Goal: Information Seeking & Learning: Learn about a topic

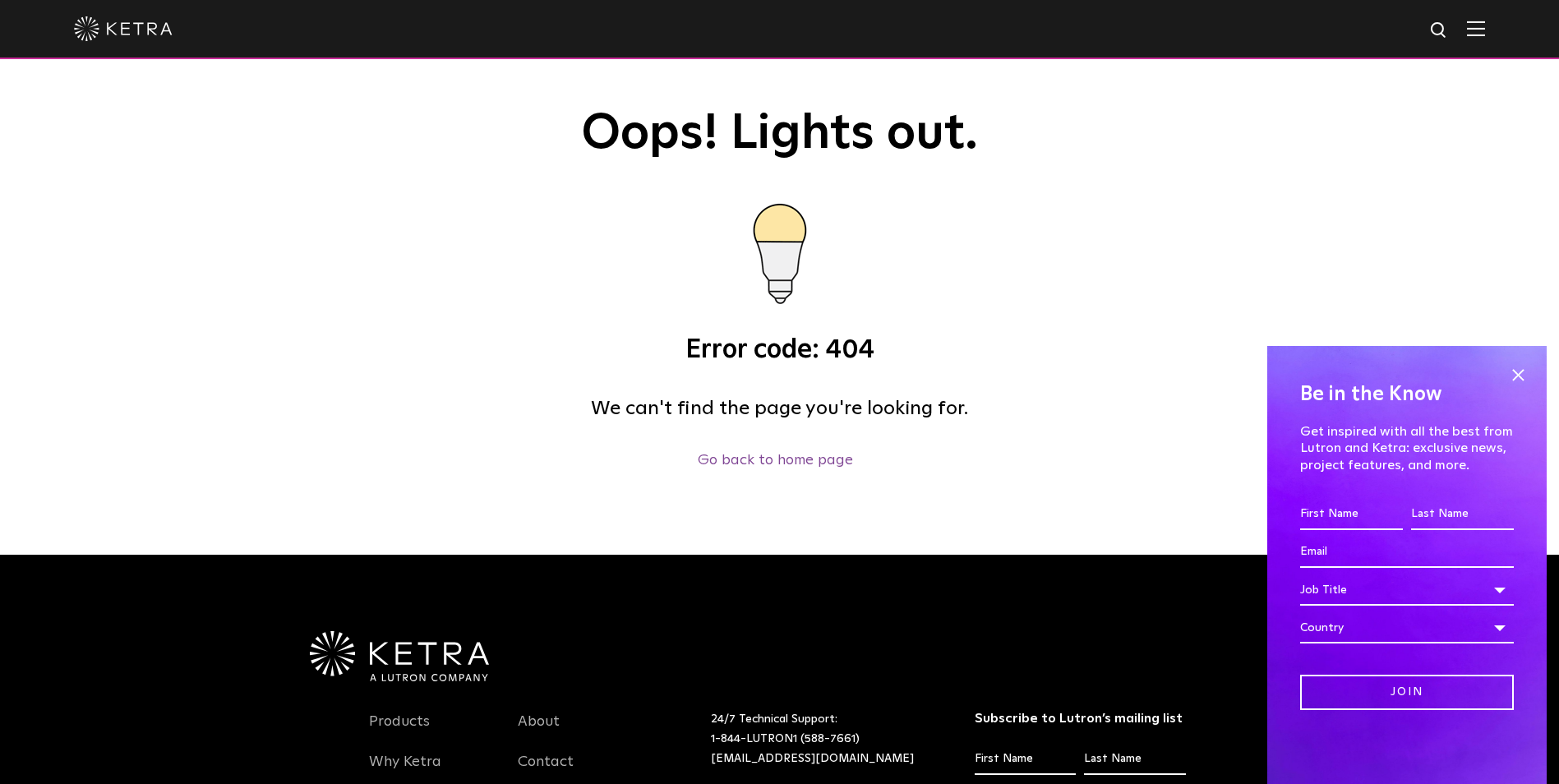
click at [125, 28] on img at bounding box center [123, 29] width 98 height 24
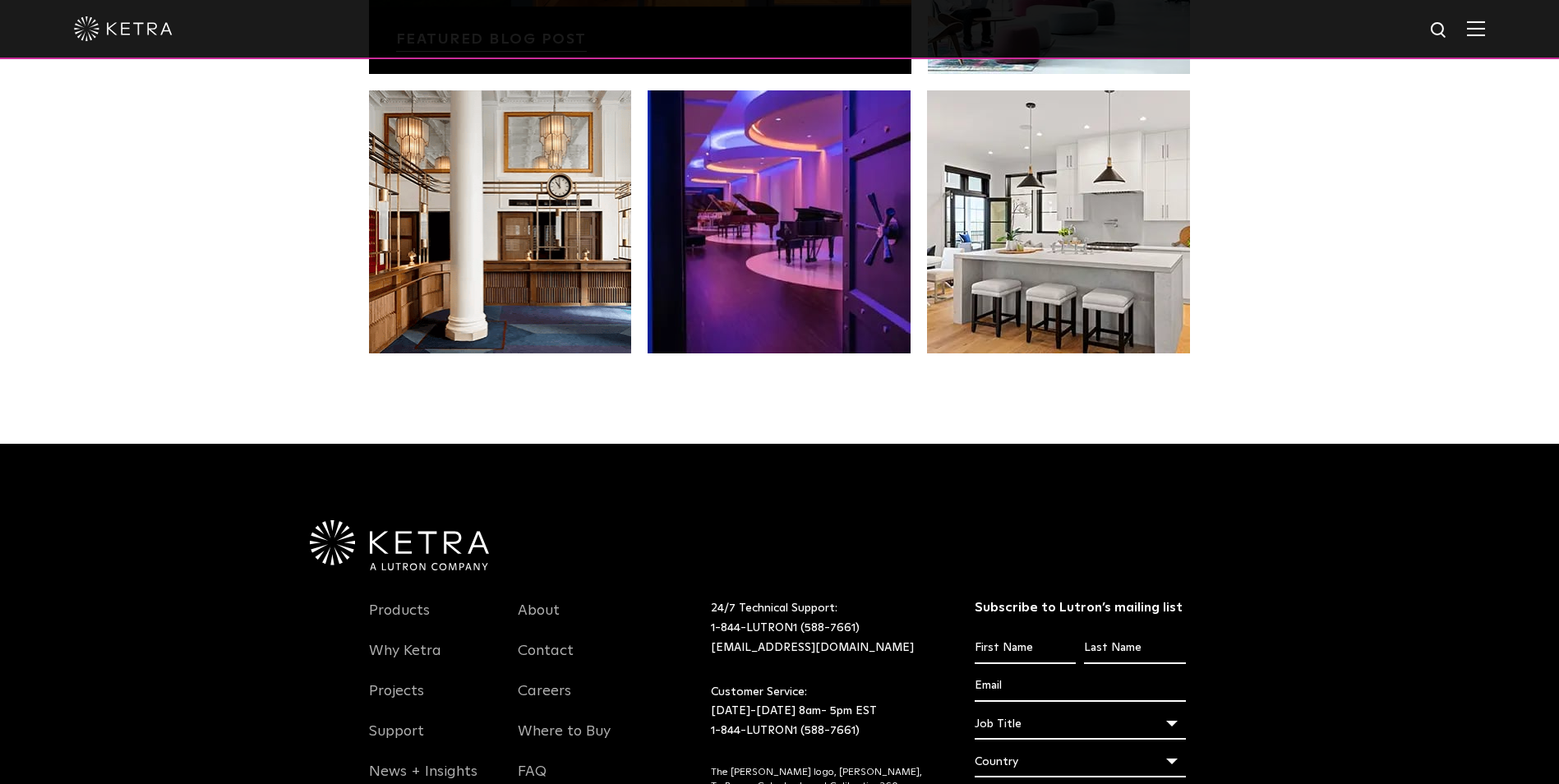
scroll to position [3455, 0]
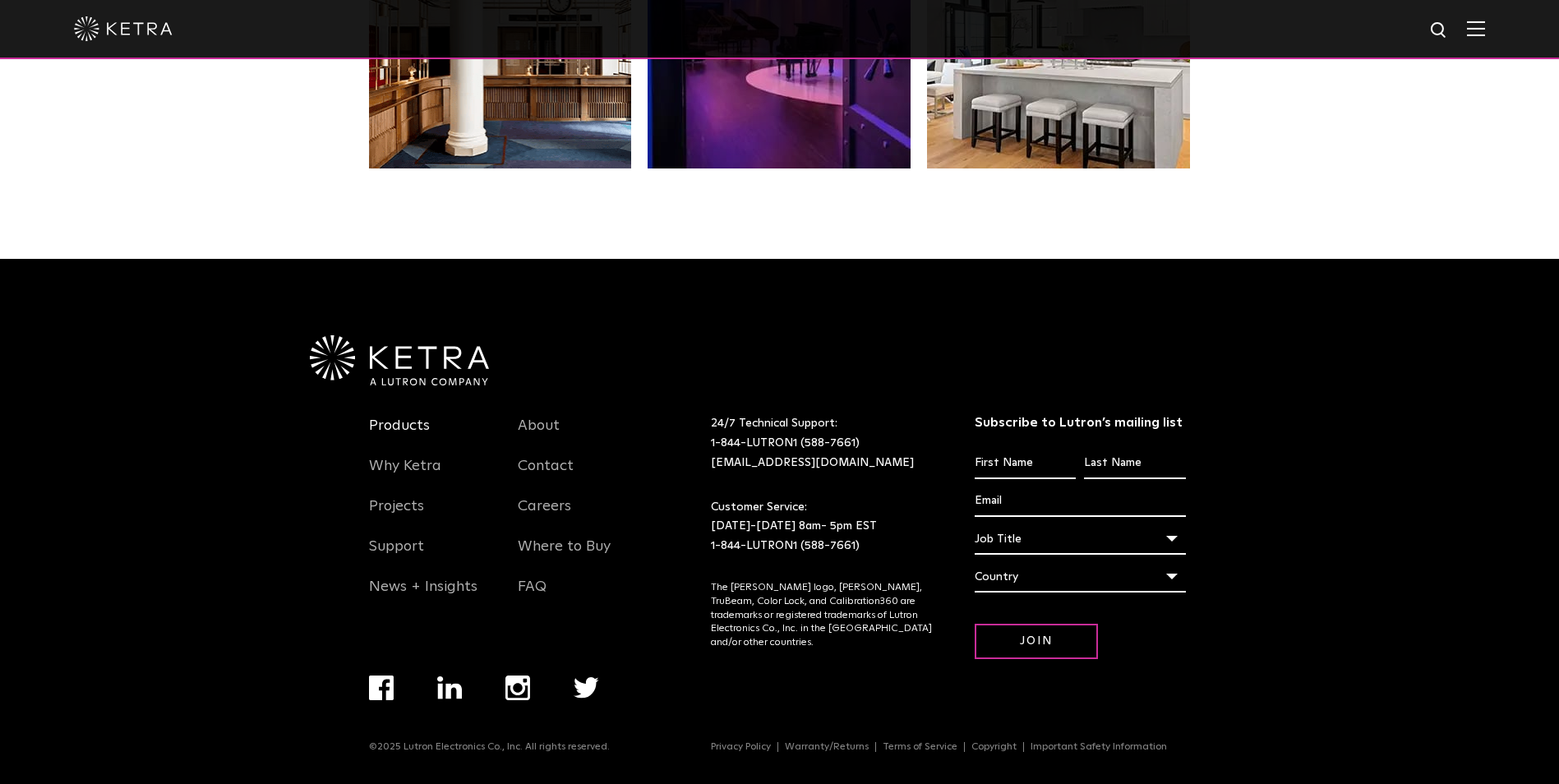
click at [410, 422] on link "Products" at bounding box center [399, 435] width 61 height 37
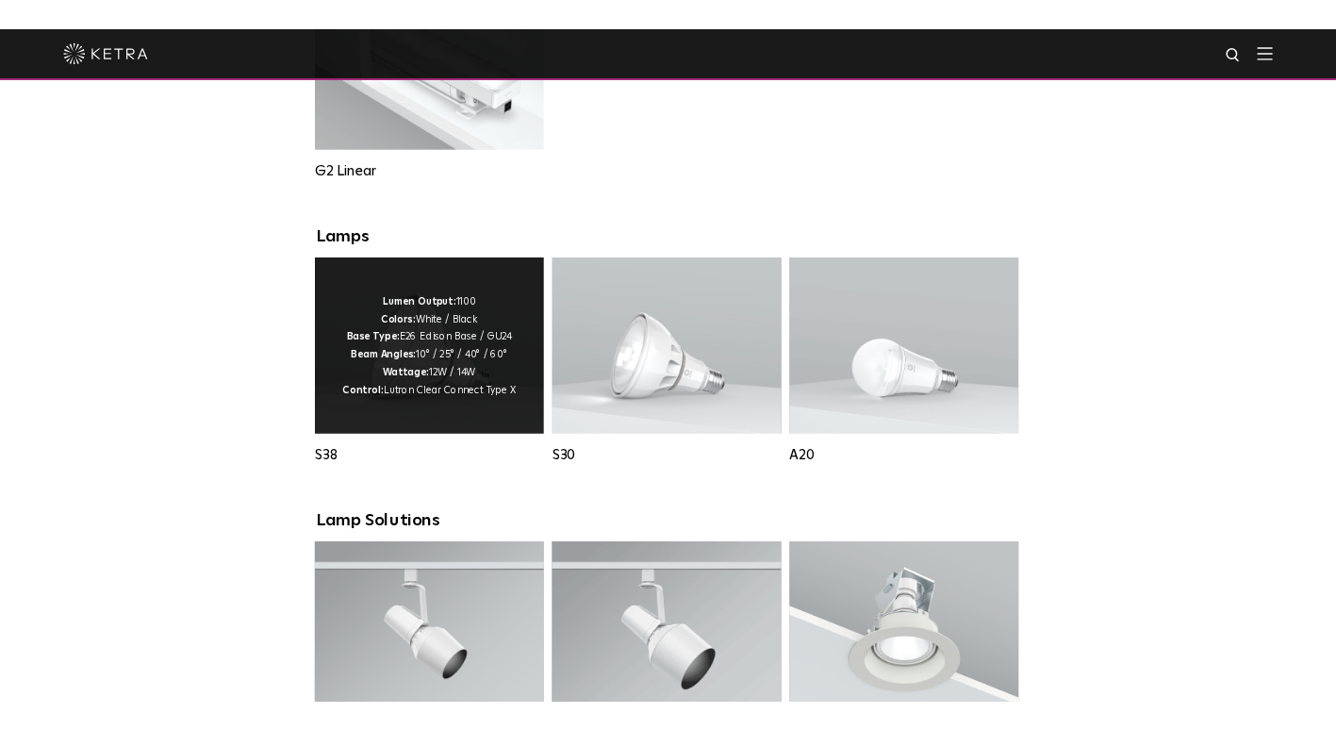
scroll to position [1175, 0]
